Goal: Register for event/course

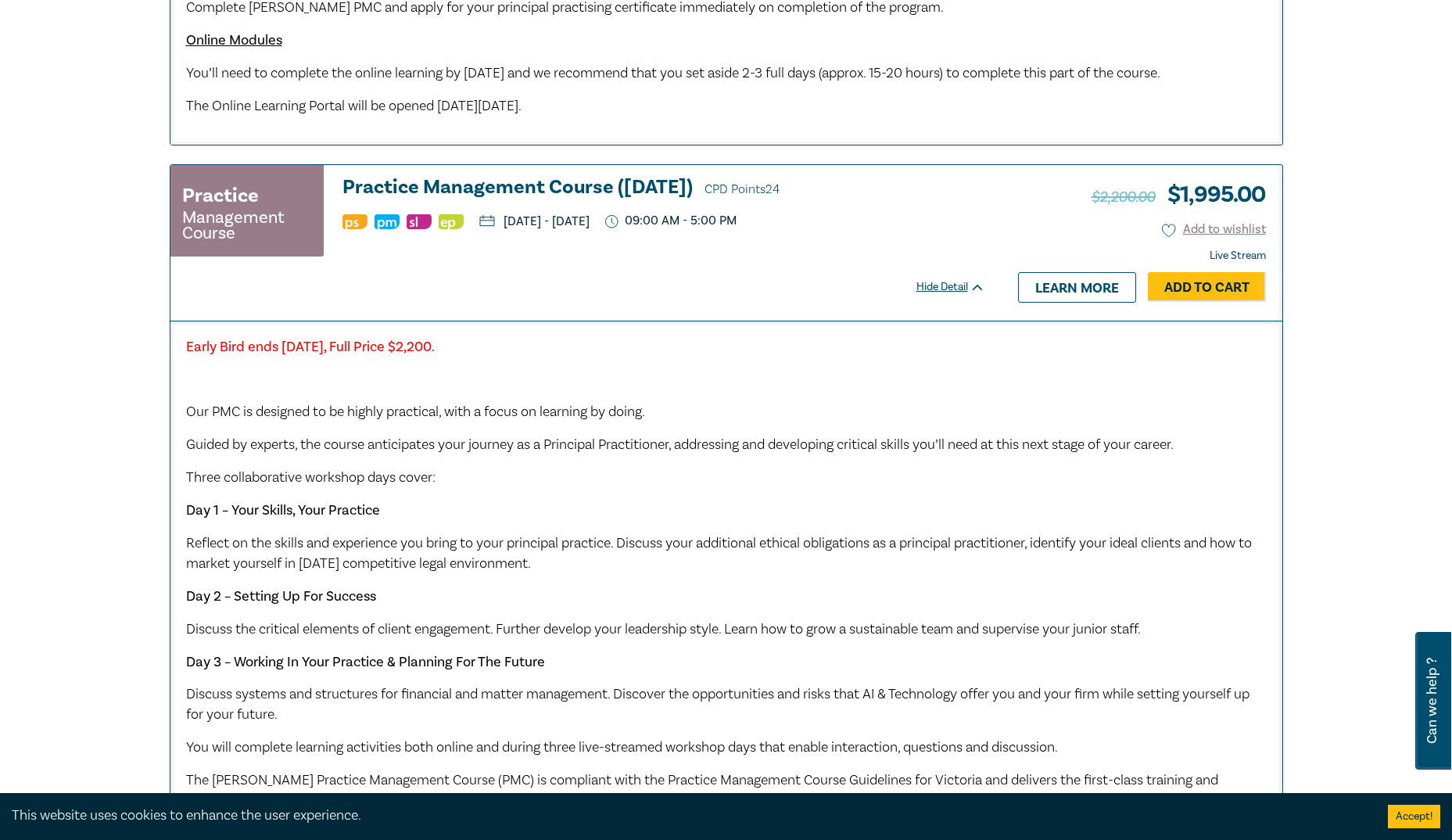
drag, startPoint x: 576, startPoint y: 257, endPoint x: 779, endPoint y: 255, distance: 203.0
click at [590, 227] on p "Wednesday, 3 December 2025 - Friday, 5 December 2025" at bounding box center [535, 221] width 110 height 12
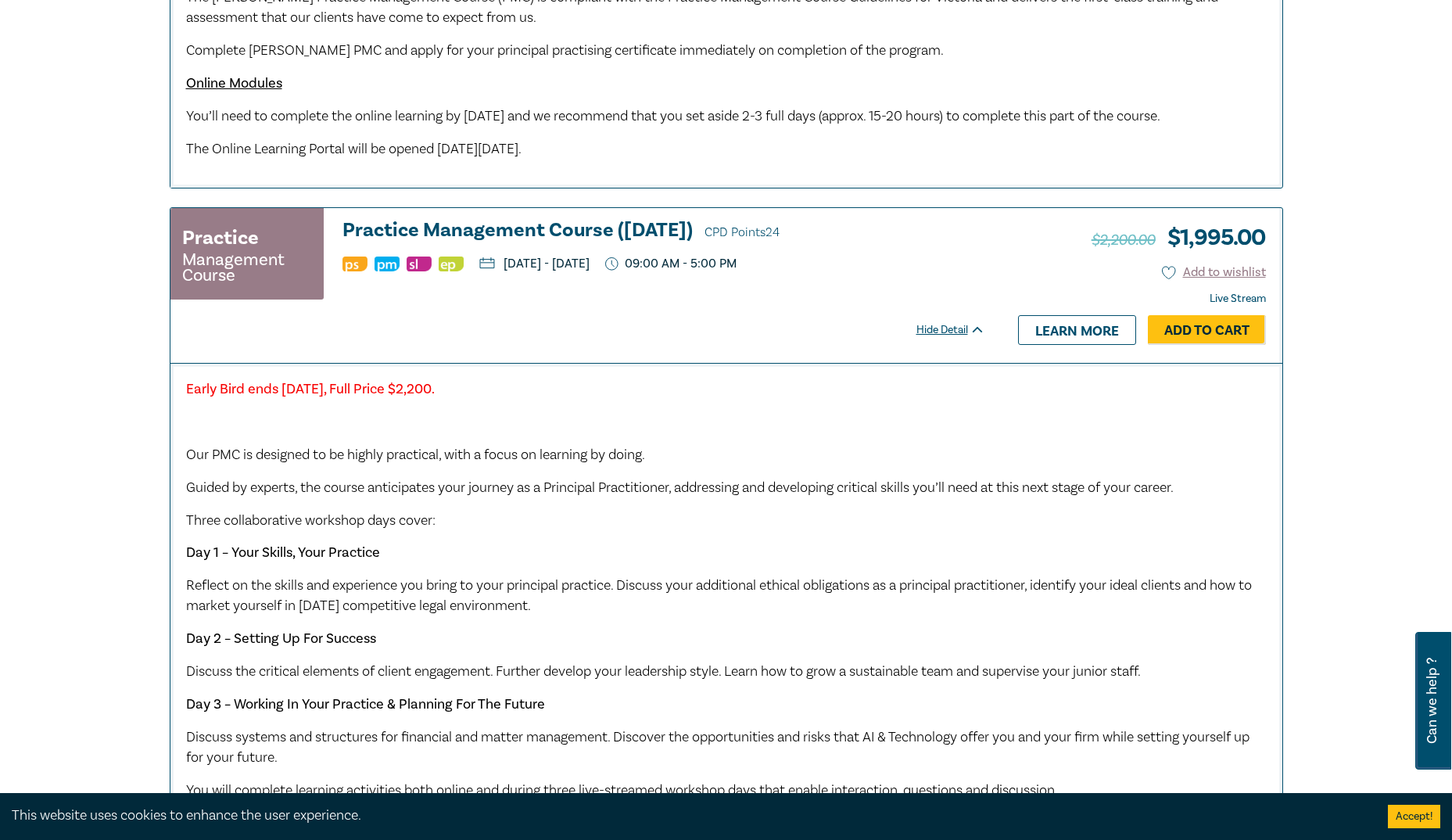
scroll to position [1179, 0]
drag, startPoint x: 572, startPoint y: 281, endPoint x: 824, endPoint y: 283, distance: 252.0
click at [824, 273] on ul "Wednesday, 8 October 2025 - Friday, 10 October 2025 09:00 AM - 5:00 PM" at bounding box center [664, 265] width 643 height 16
